Goal: Find contact information: Obtain details needed to contact an individual or organization

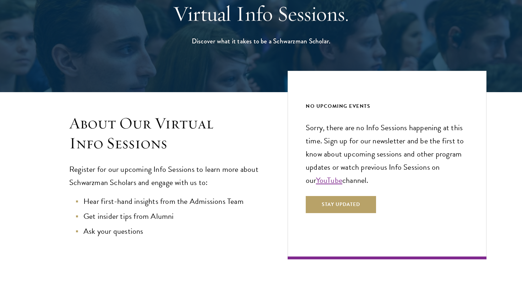
scroll to position [236, 0]
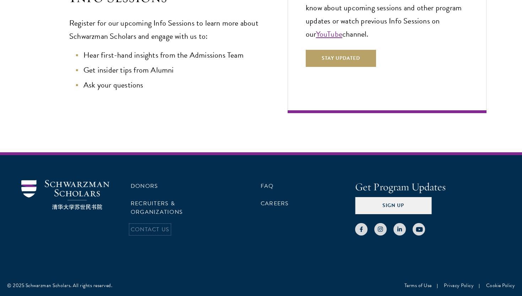
click at [154, 230] on link "Contact Us" at bounding box center [150, 229] width 39 height 9
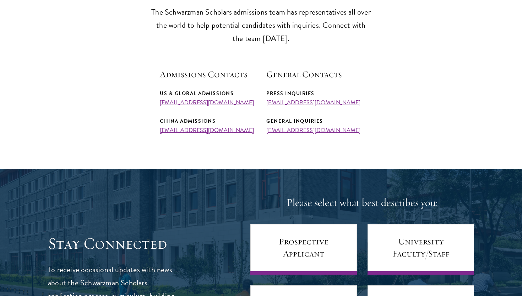
scroll to position [237, 0]
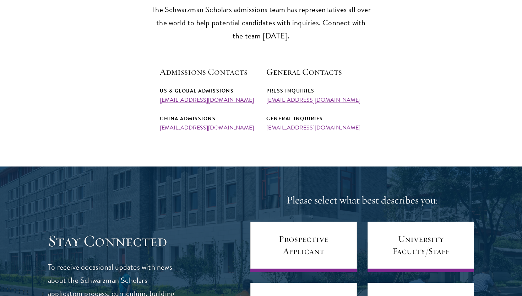
drag, startPoint x: 250, startPoint y: 100, endPoint x: 160, endPoint y: 104, distance: 90.3
click at [160, 104] on section "Admissions Team The Schwarzman Scholars admissions team has representatives all…" at bounding box center [261, 52] width 522 height 157
drag, startPoint x: 244, startPoint y: 102, endPoint x: 159, endPoint y: 102, distance: 85.7
click at [159, 102] on section "Admissions Team The Schwarzman Scholars admissions team has representatives all…" at bounding box center [261, 52] width 522 height 157
copy link "[EMAIL_ADDRESS][DOMAIN_NAME]"
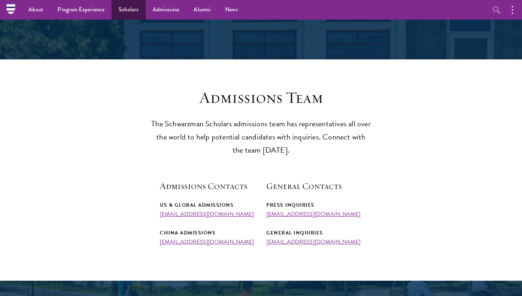
scroll to position [66, 0]
